Goal: Contribute content: Contribute content

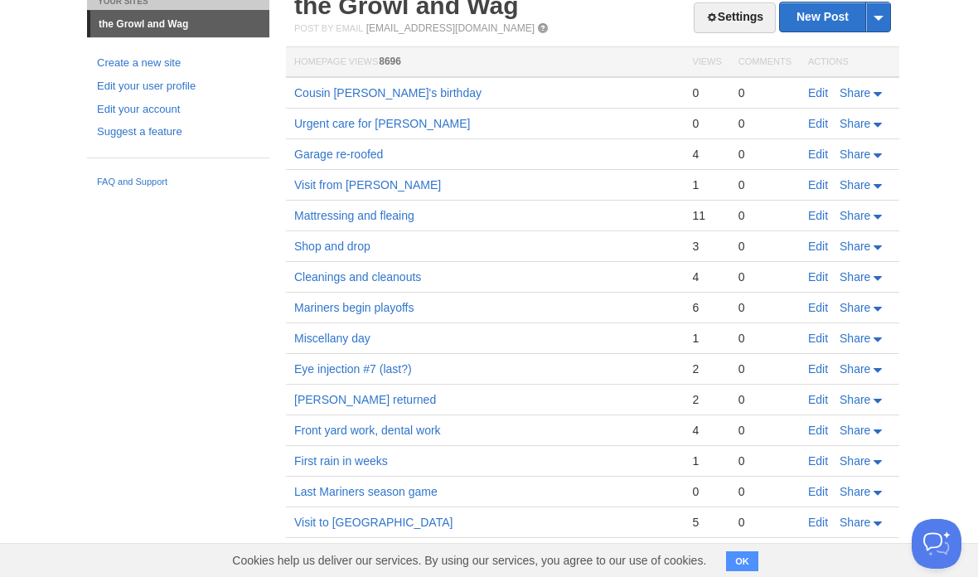
click at [824, 21] on link "New Post" at bounding box center [835, 16] width 110 height 29
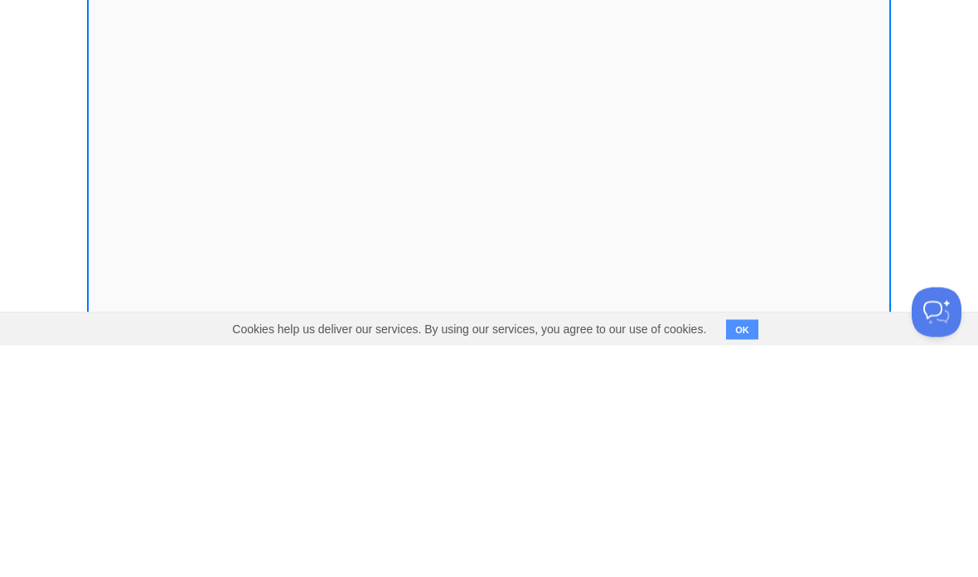
scroll to position [91, 0]
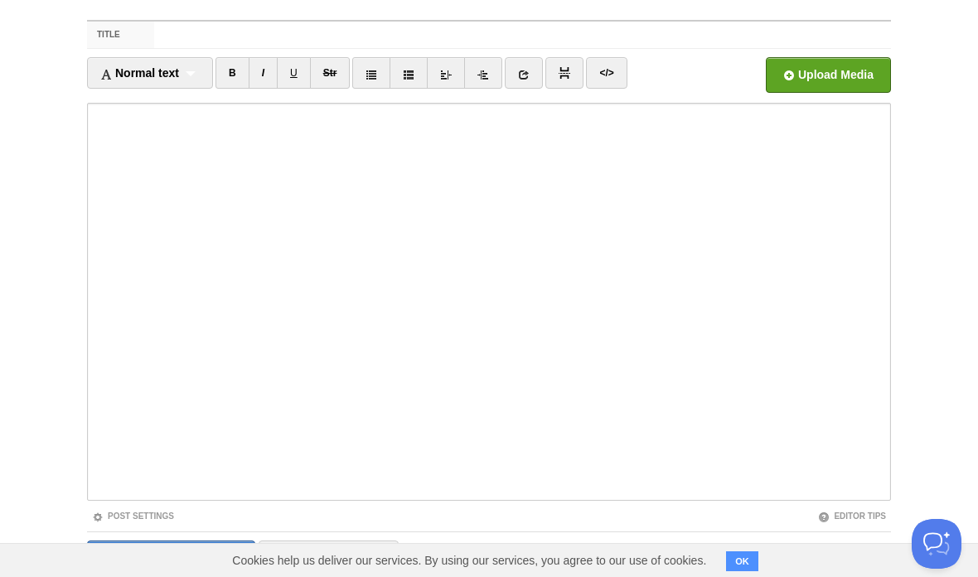
click at [173, 545] on input "Save and Publish" at bounding box center [171, 560] width 168 height 41
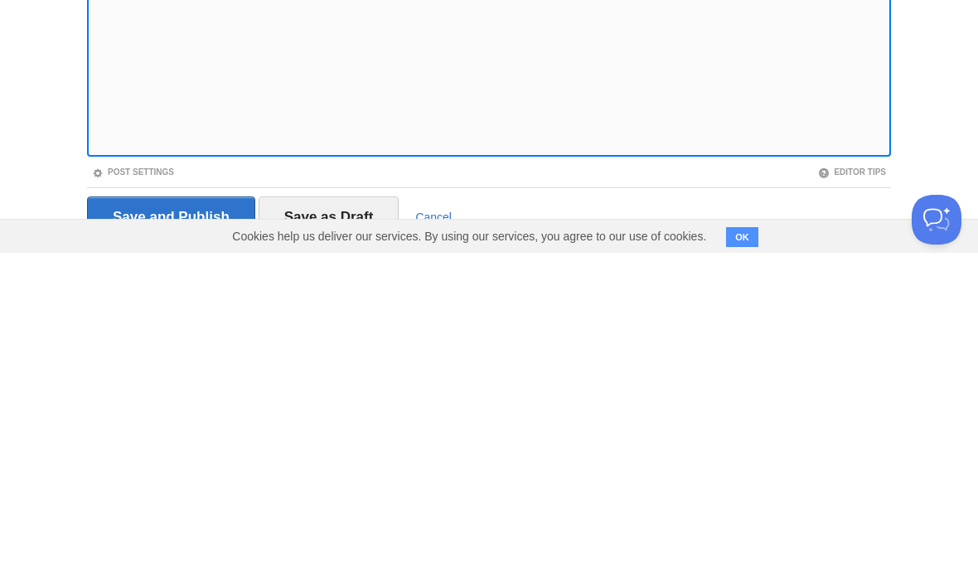
scroll to position [157, 0]
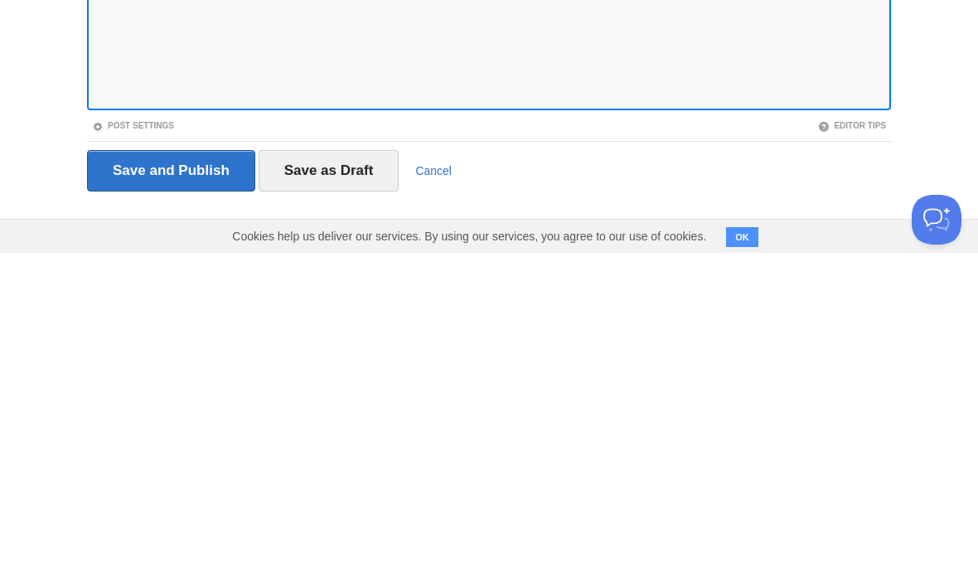
click at [186, 474] on input "Save and Publish" at bounding box center [171, 494] width 168 height 41
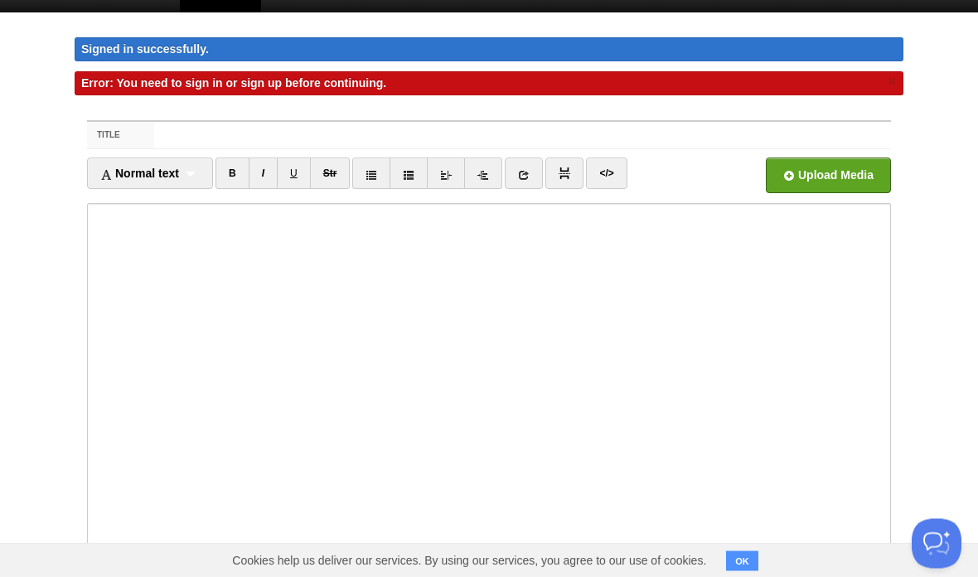
scroll to position [0, 0]
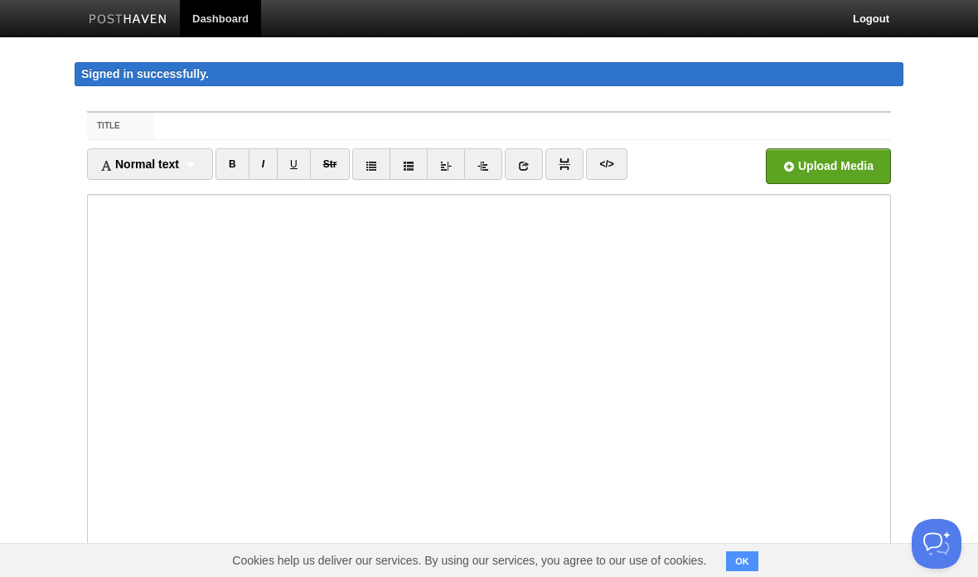
click at [874, 12] on link "Logout" at bounding box center [870, 18] width 61 height 37
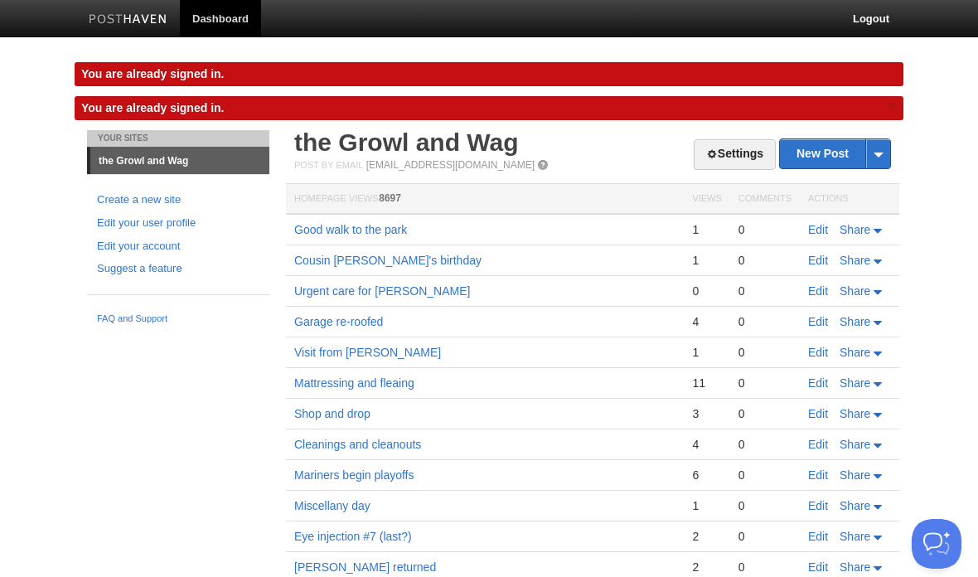
click at [802, 154] on link "New Post" at bounding box center [835, 153] width 110 height 29
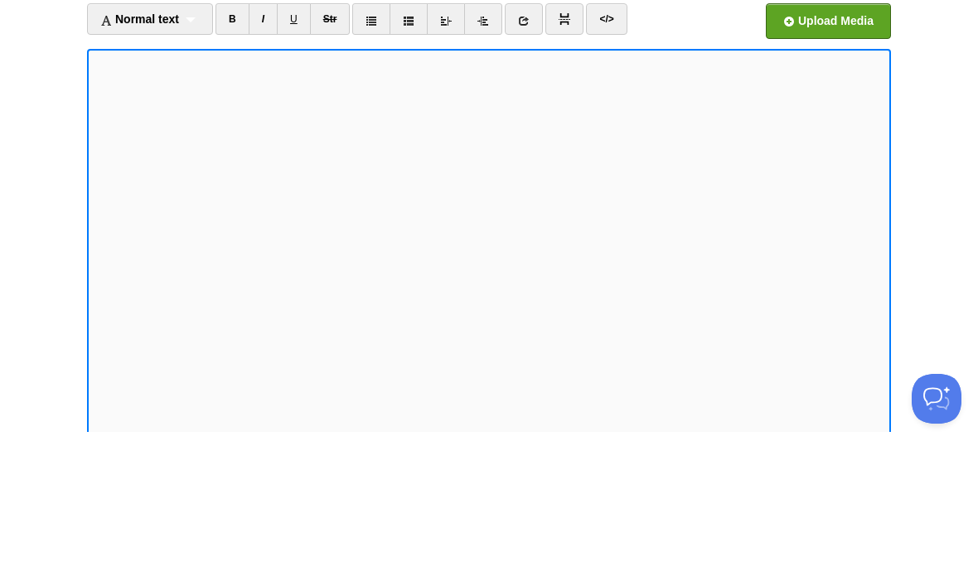
scroll to position [145, 0]
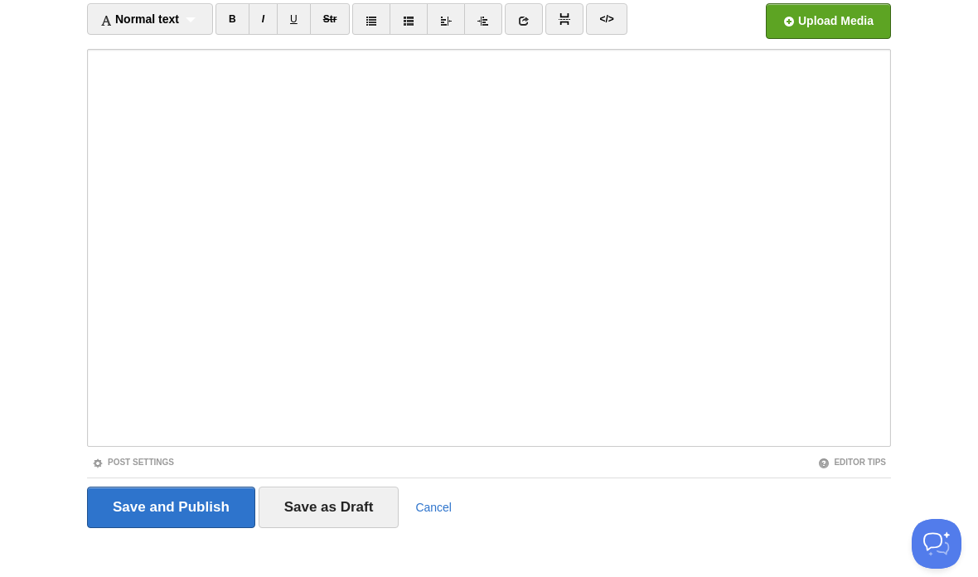
click at [184, 507] on input "Save and Publish" at bounding box center [171, 507] width 168 height 41
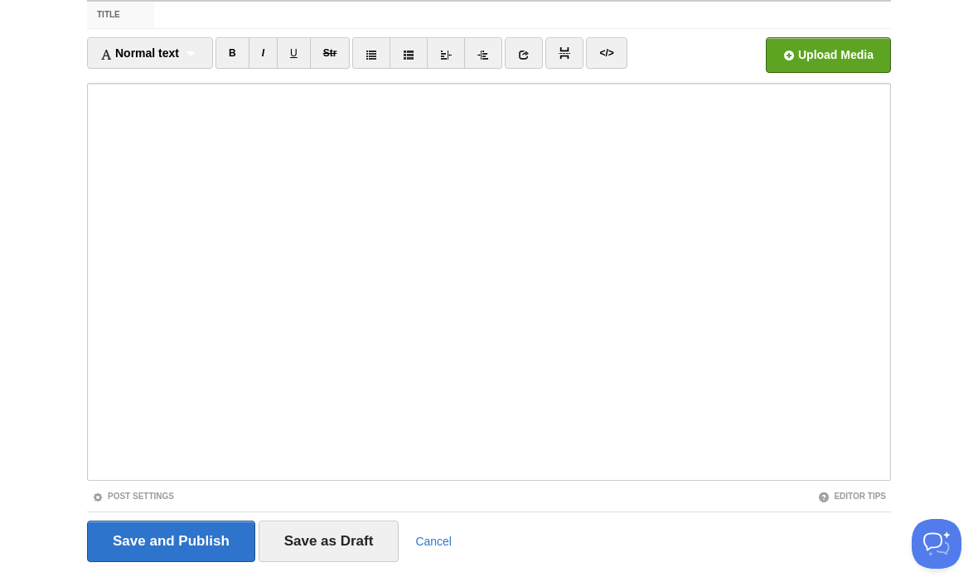
scroll to position [96, 0]
